Goal: Transaction & Acquisition: Purchase product/service

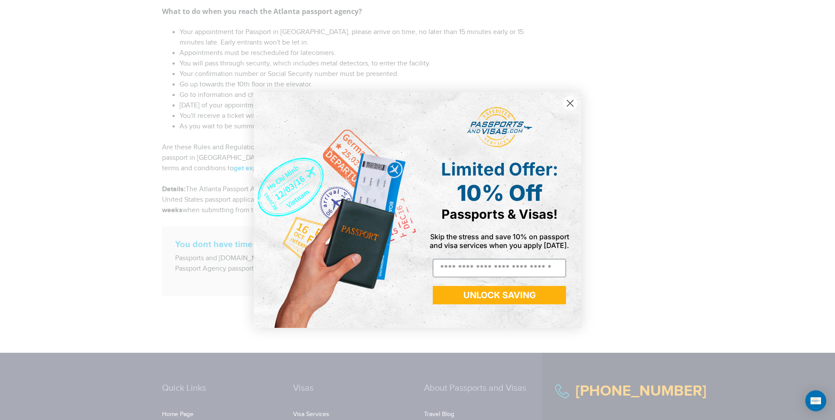
click at [568, 103] on circle "Close dialog" at bounding box center [570, 103] width 14 height 14
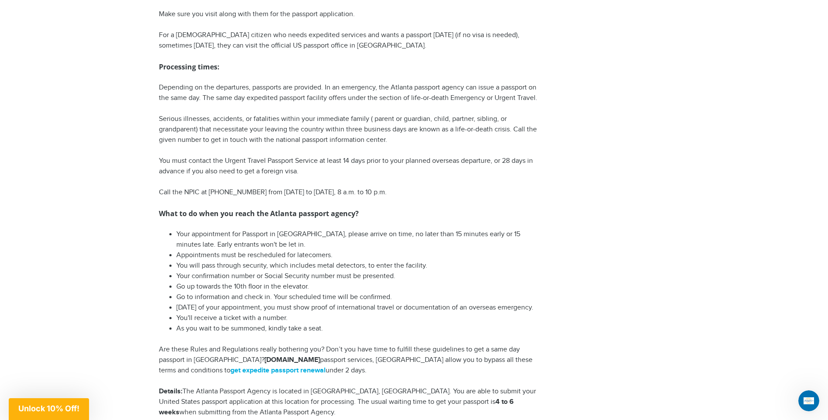
scroll to position [1266, 0]
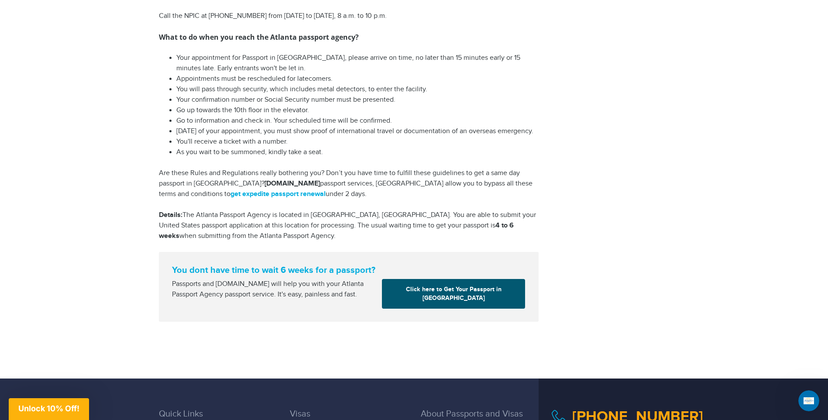
click at [436, 288] on link "Click here to Get Your Passport in Atlanta" at bounding box center [453, 294] width 143 height 30
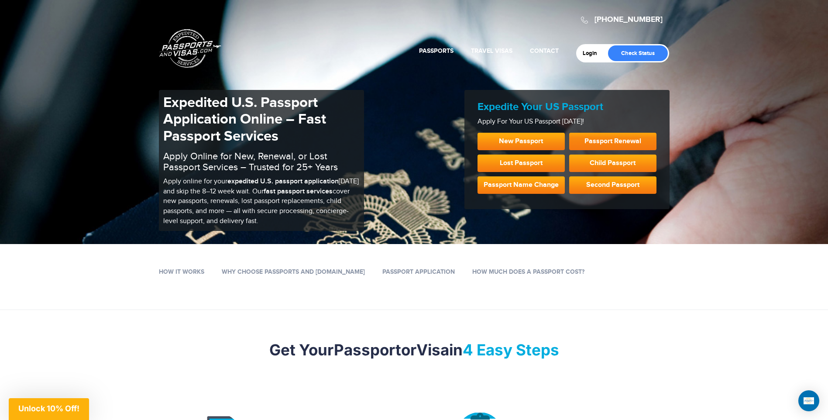
click at [594, 141] on link "Passport Renewal" at bounding box center [612, 141] width 87 height 17
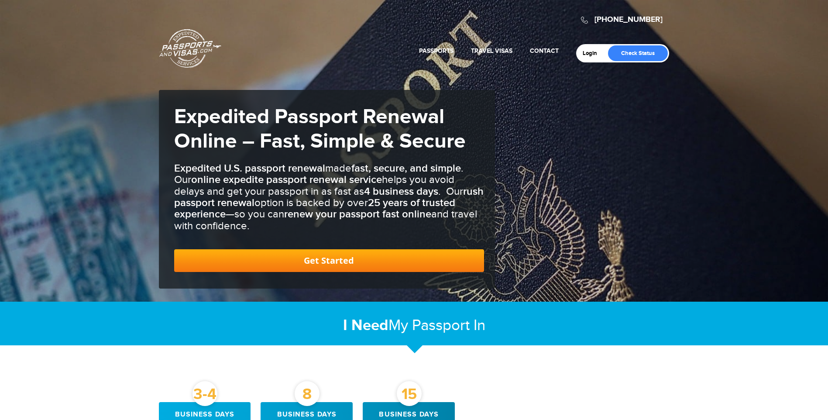
click at [314, 268] on link "Get Started" at bounding box center [329, 260] width 310 height 23
